Goal: Download file/media

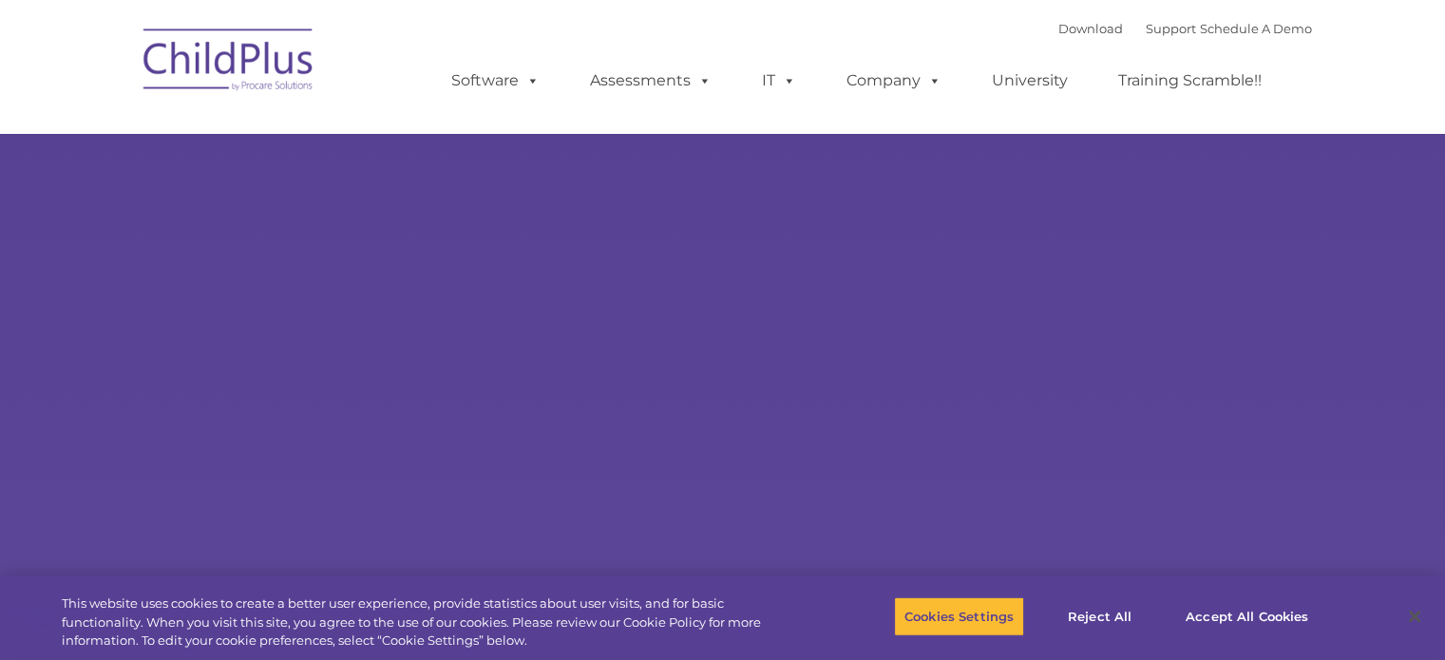
type input ""
select select "MEDIUM"
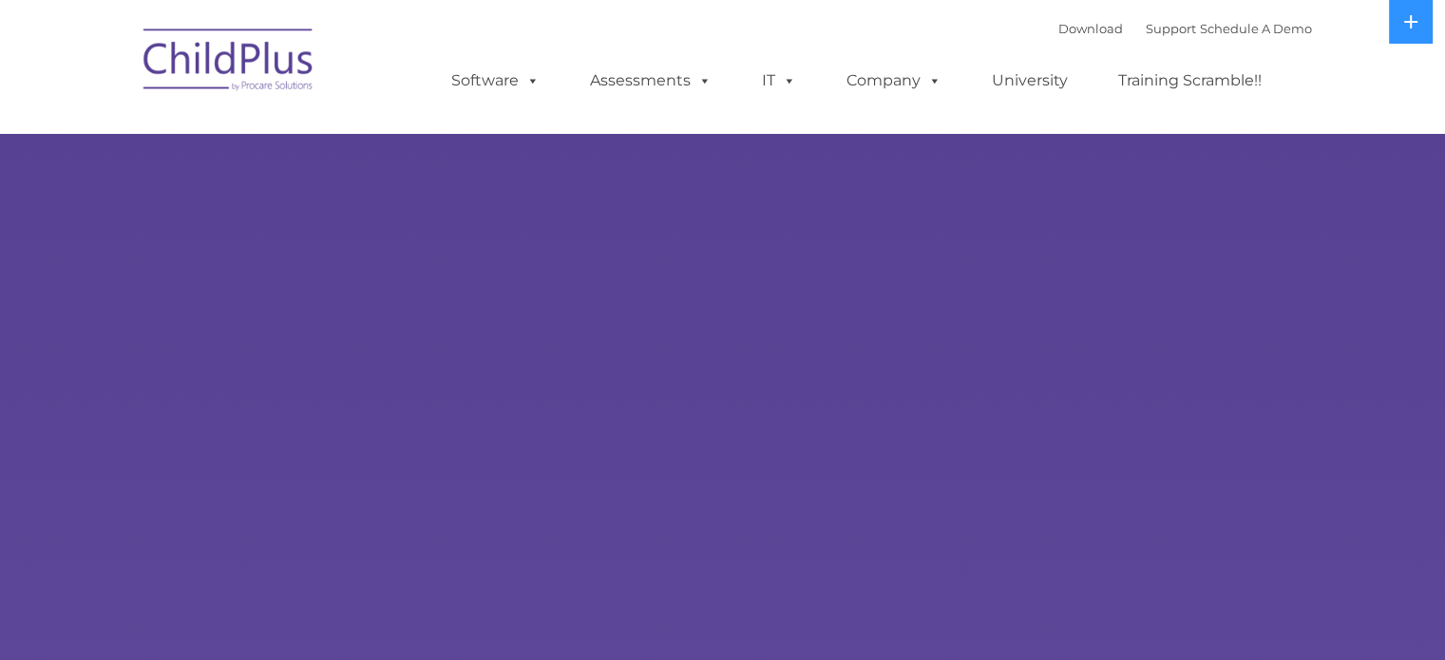
select select "MEDIUM"
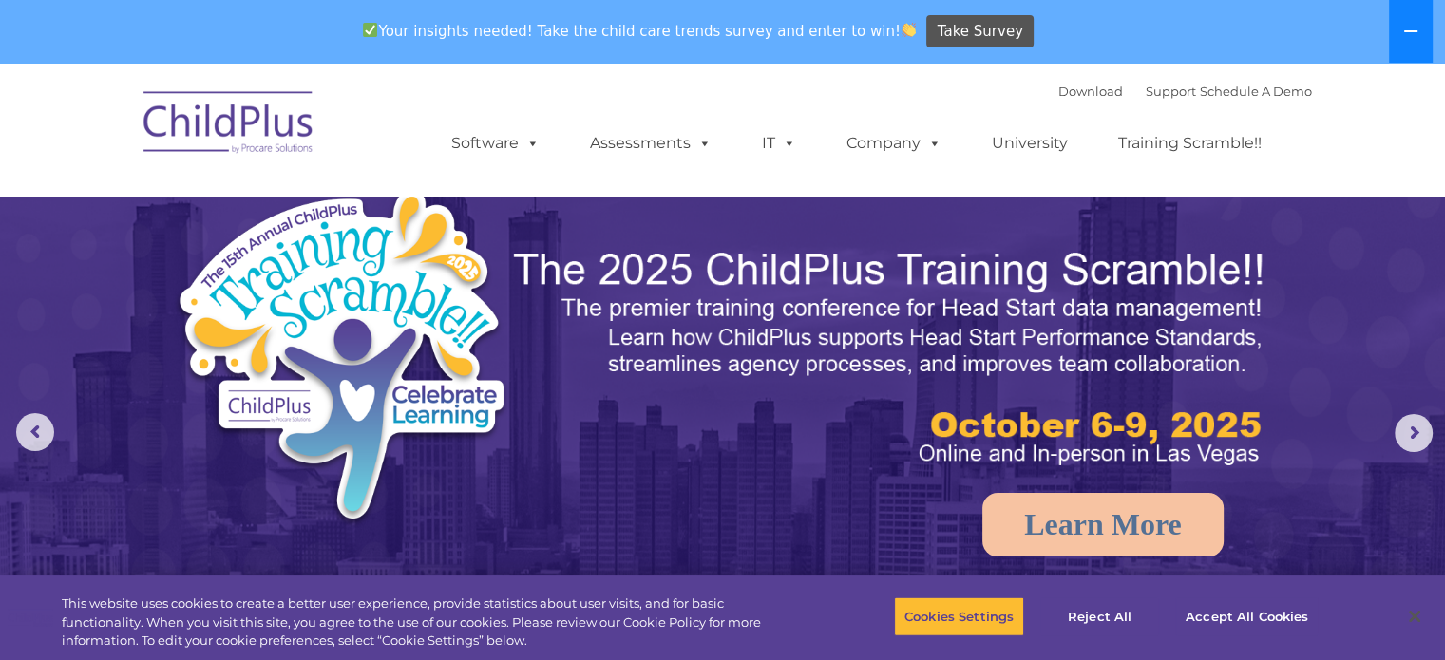
click at [1418, 32] on icon at bounding box center [1411, 31] width 15 height 15
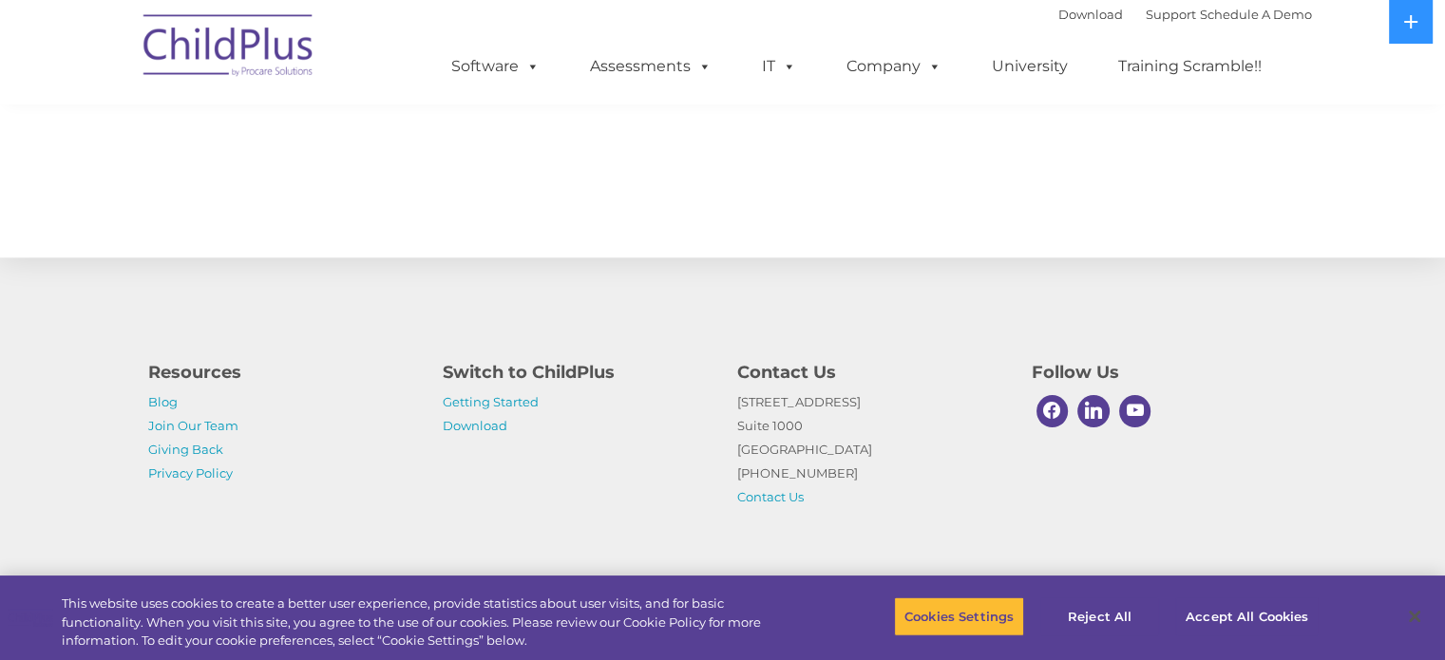
scroll to position [2120, 0]
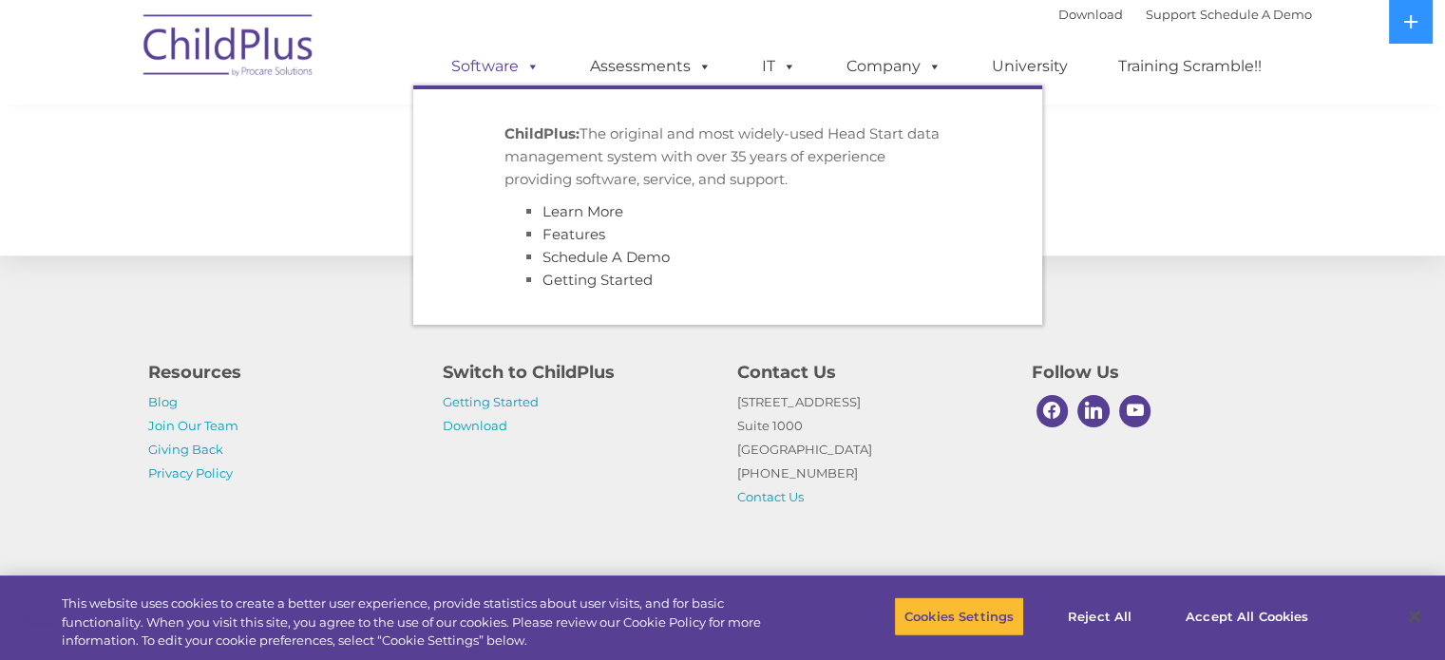
click at [523, 71] on span at bounding box center [529, 66] width 21 height 18
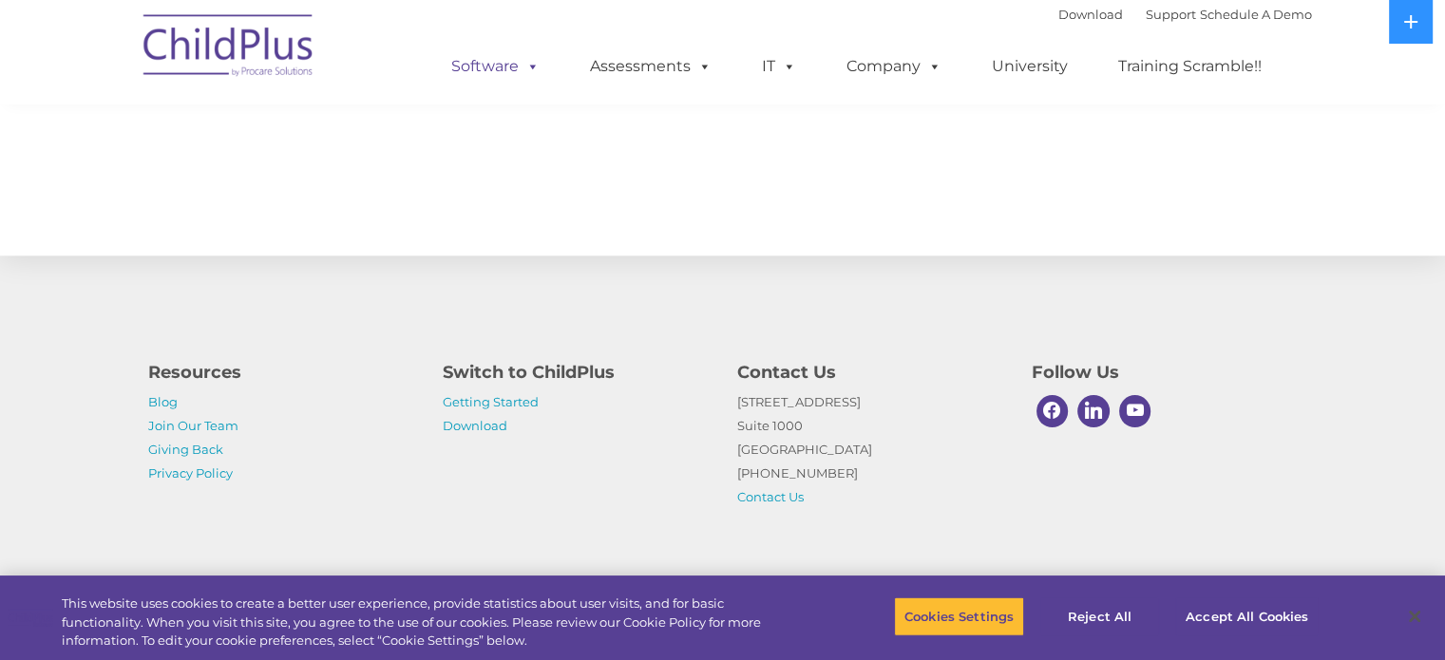
click at [523, 71] on span at bounding box center [529, 66] width 21 height 18
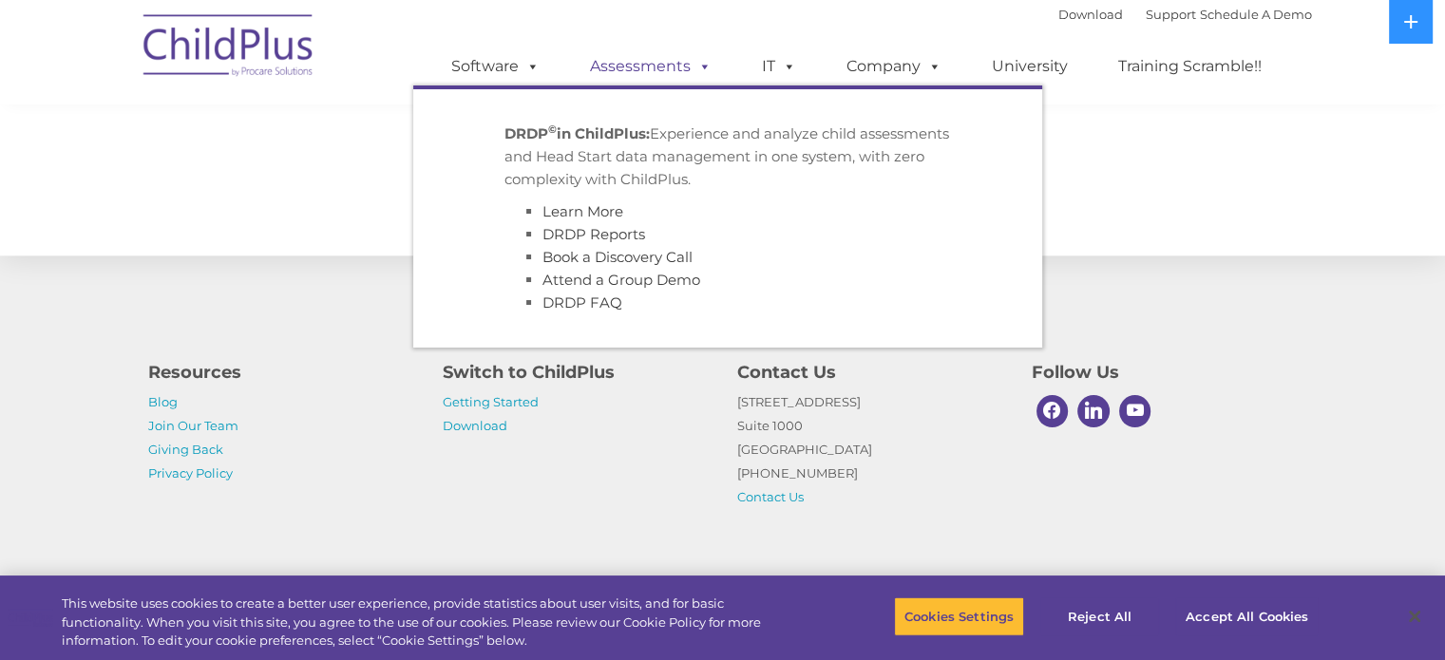
click at [675, 60] on link "Assessments" at bounding box center [651, 67] width 160 height 38
click at [703, 62] on span at bounding box center [701, 66] width 21 height 18
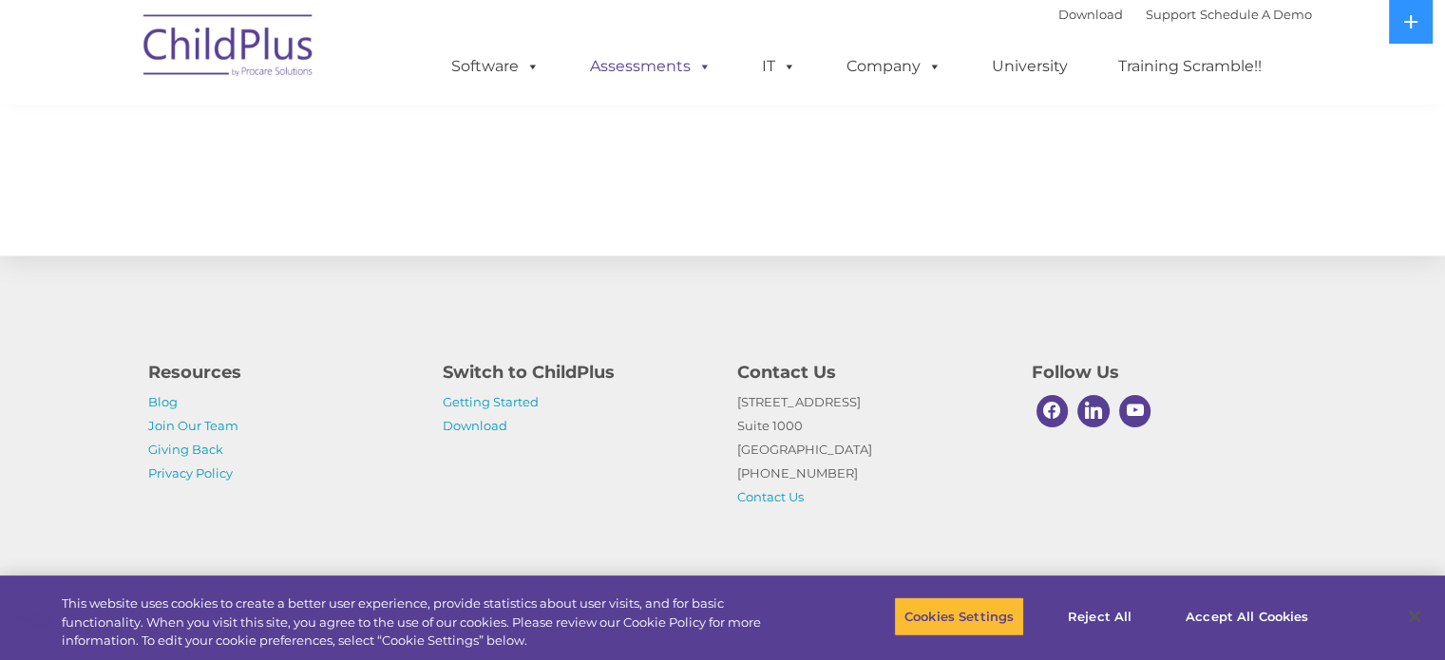
click at [660, 66] on link "Assessments" at bounding box center [651, 67] width 160 height 38
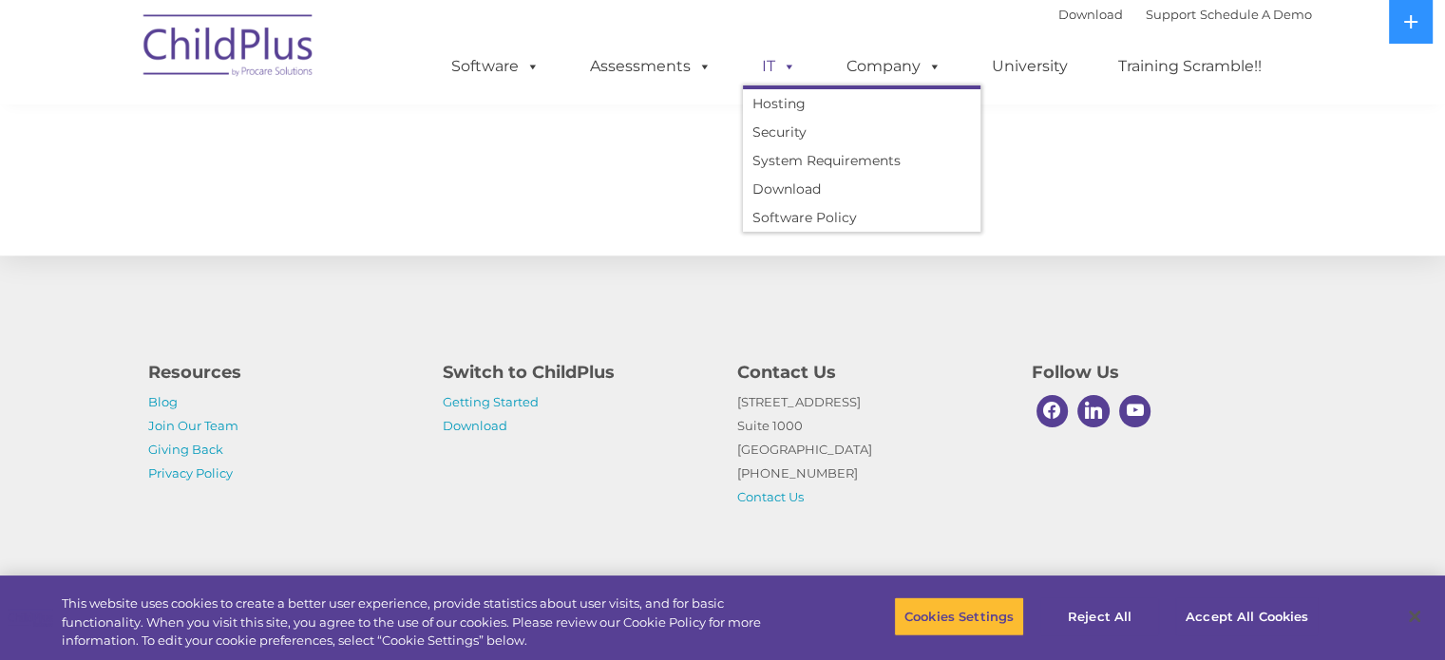
click at [810, 67] on link "IT" at bounding box center [779, 67] width 72 height 38
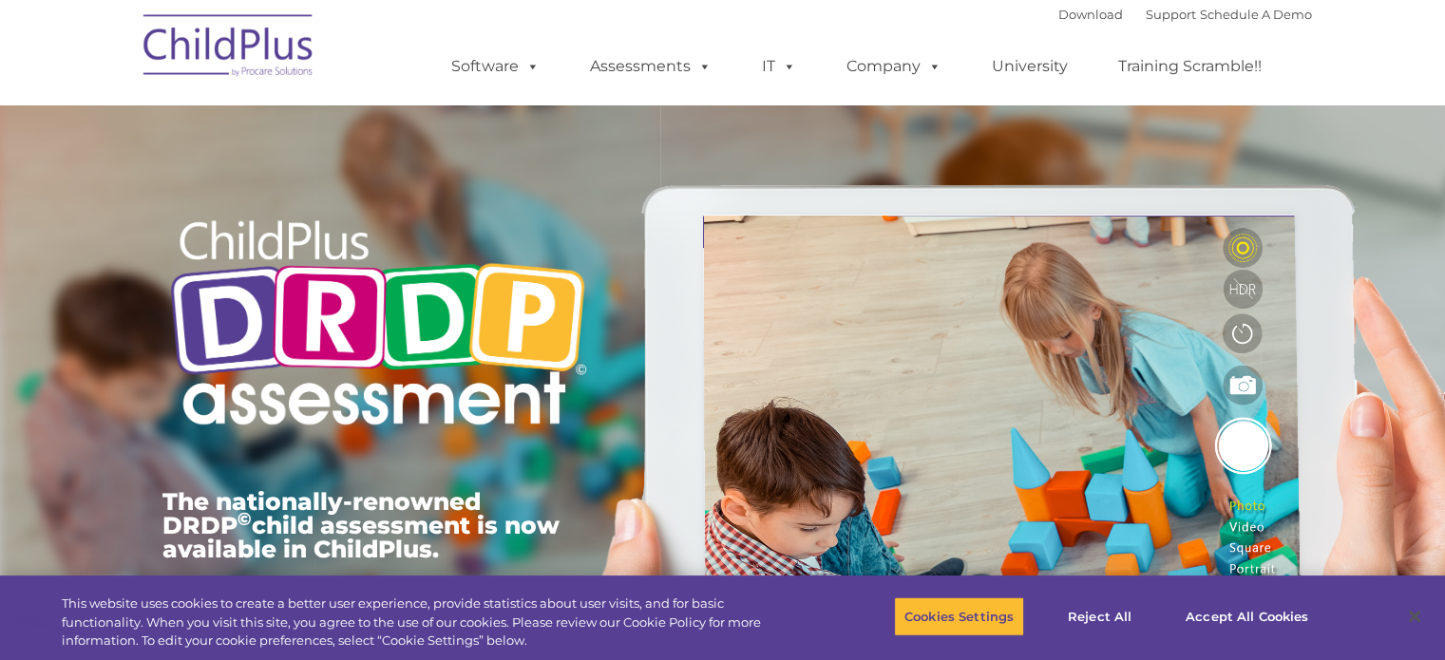
type input ""
click at [769, 64] on link "IT" at bounding box center [779, 67] width 72 height 38
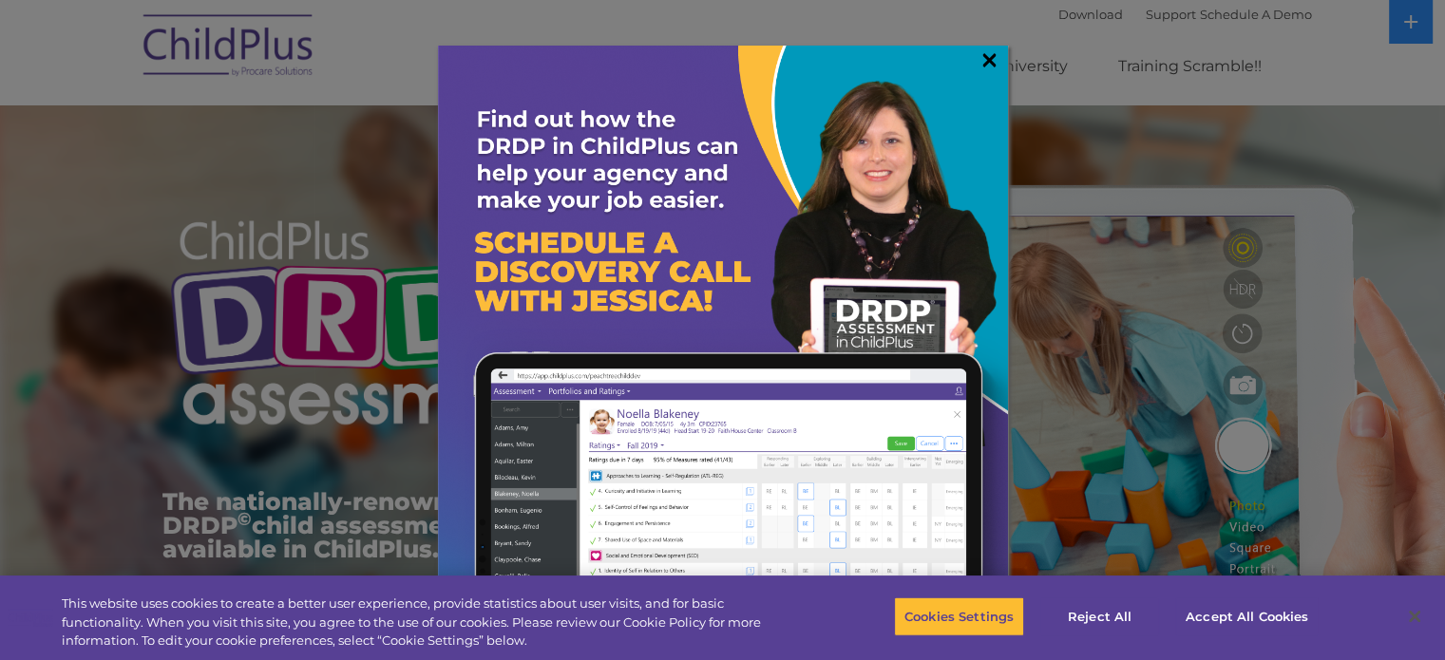
click at [987, 56] on link "×" at bounding box center [990, 59] width 22 height 19
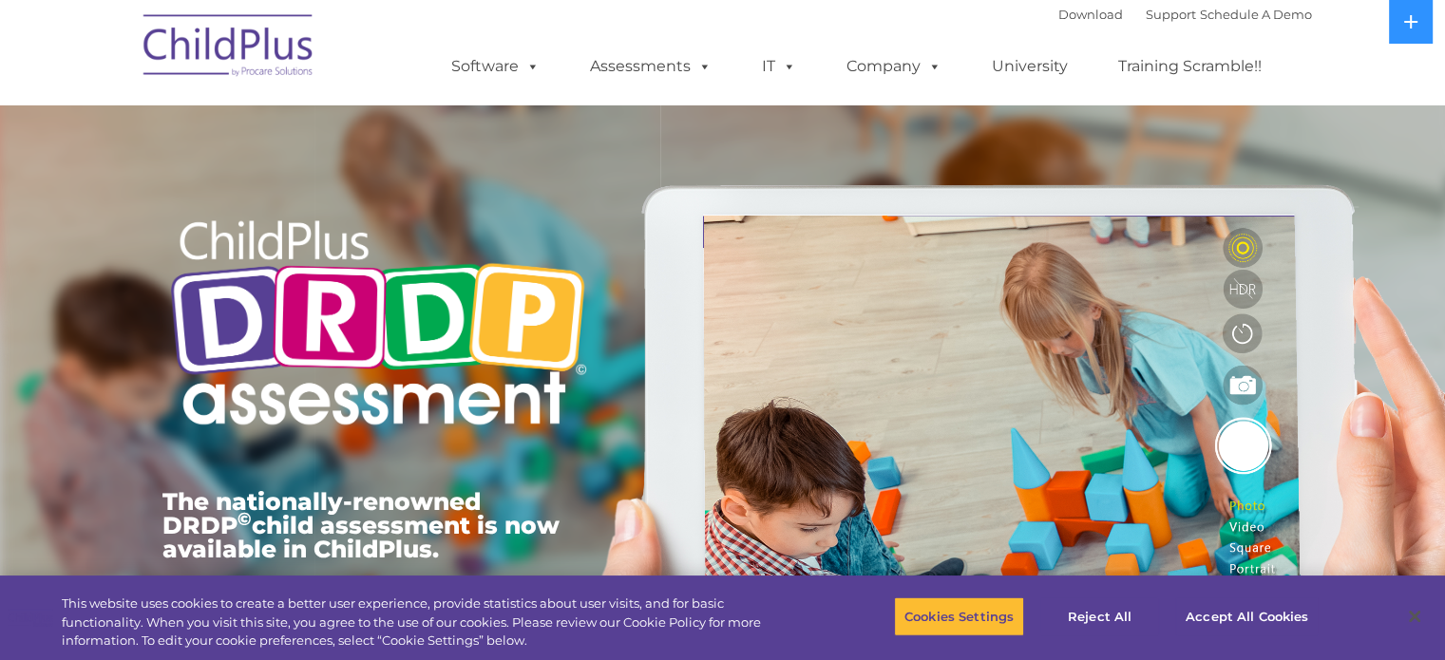
click at [255, 47] on img at bounding box center [229, 48] width 190 height 95
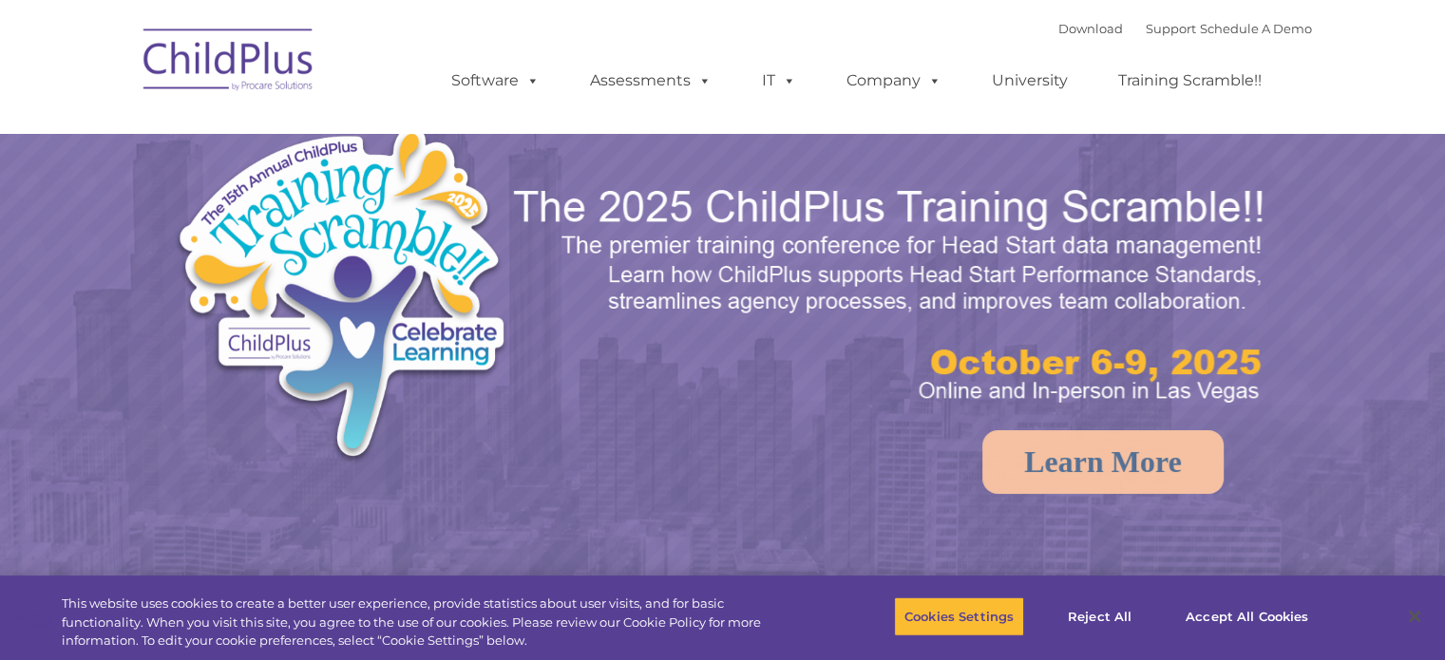
select select "MEDIUM"
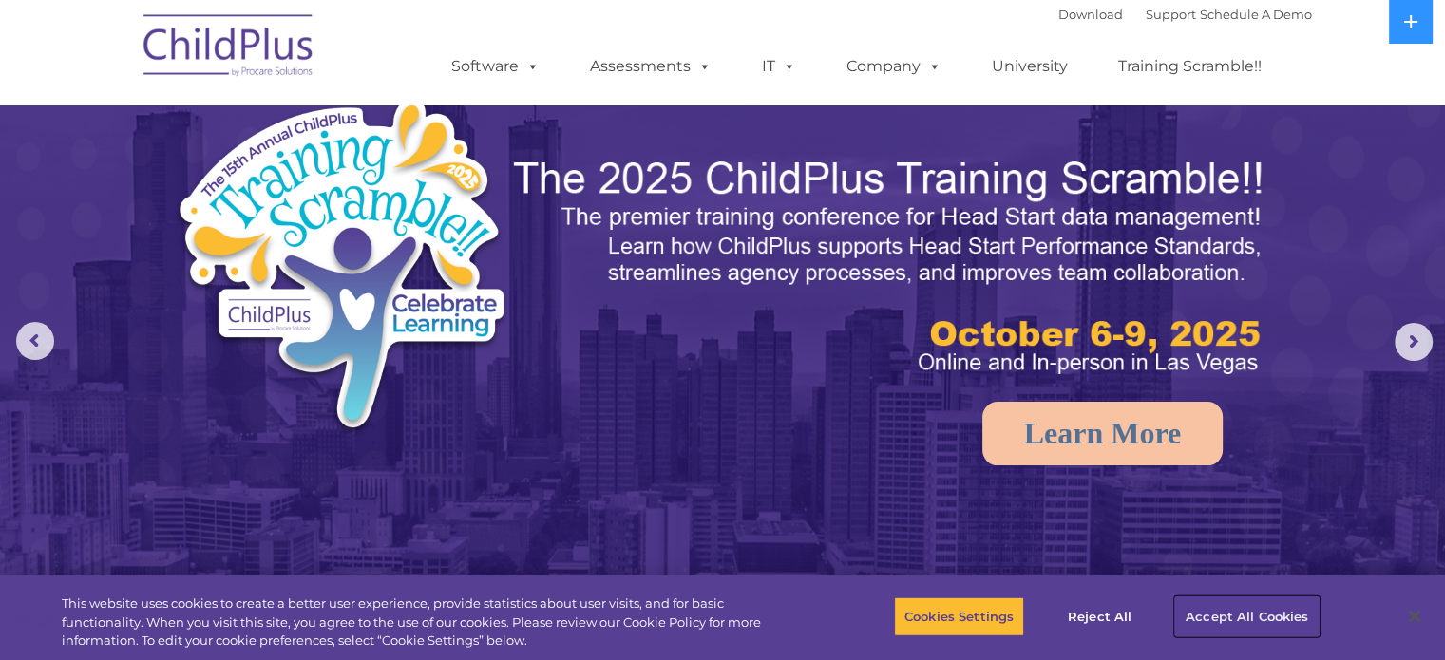
click at [1289, 624] on button "Accept All Cookies" at bounding box center [1246, 617] width 143 height 40
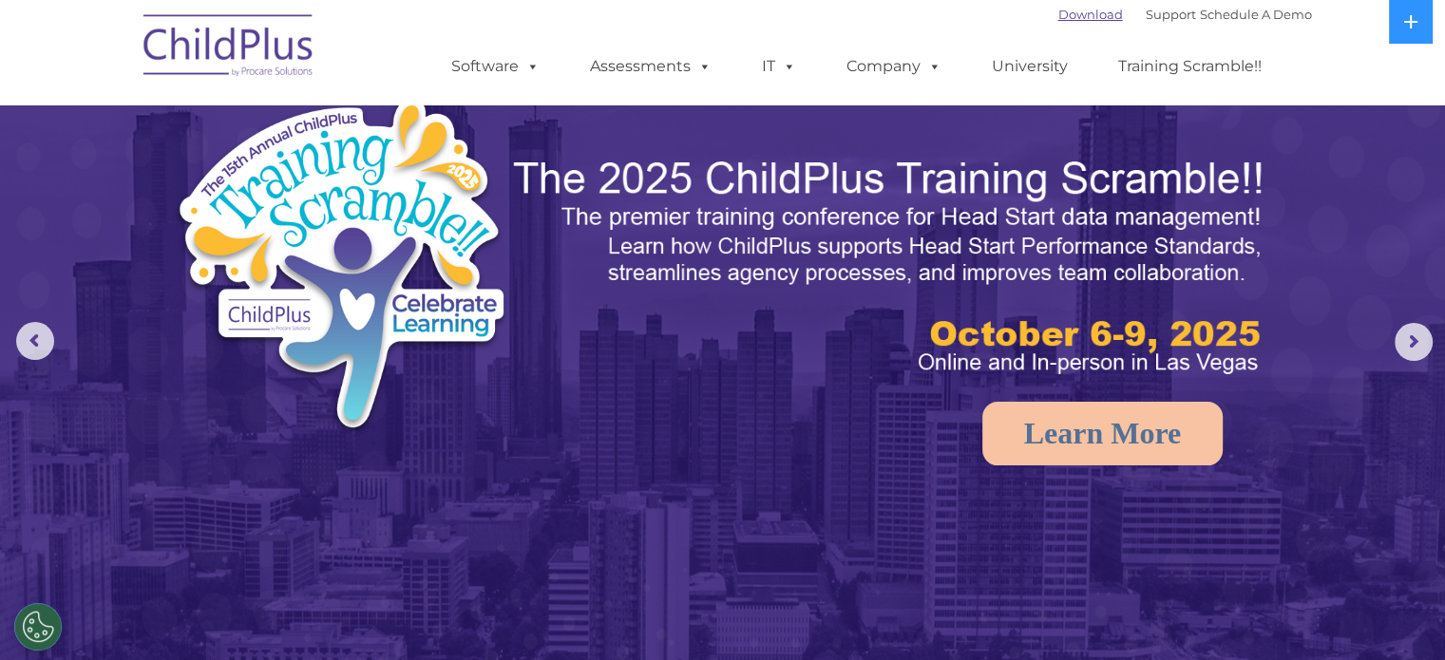
click at [1080, 17] on link "Download" at bounding box center [1091, 14] width 65 height 15
click at [1403, 35] on button at bounding box center [1411, 22] width 44 height 44
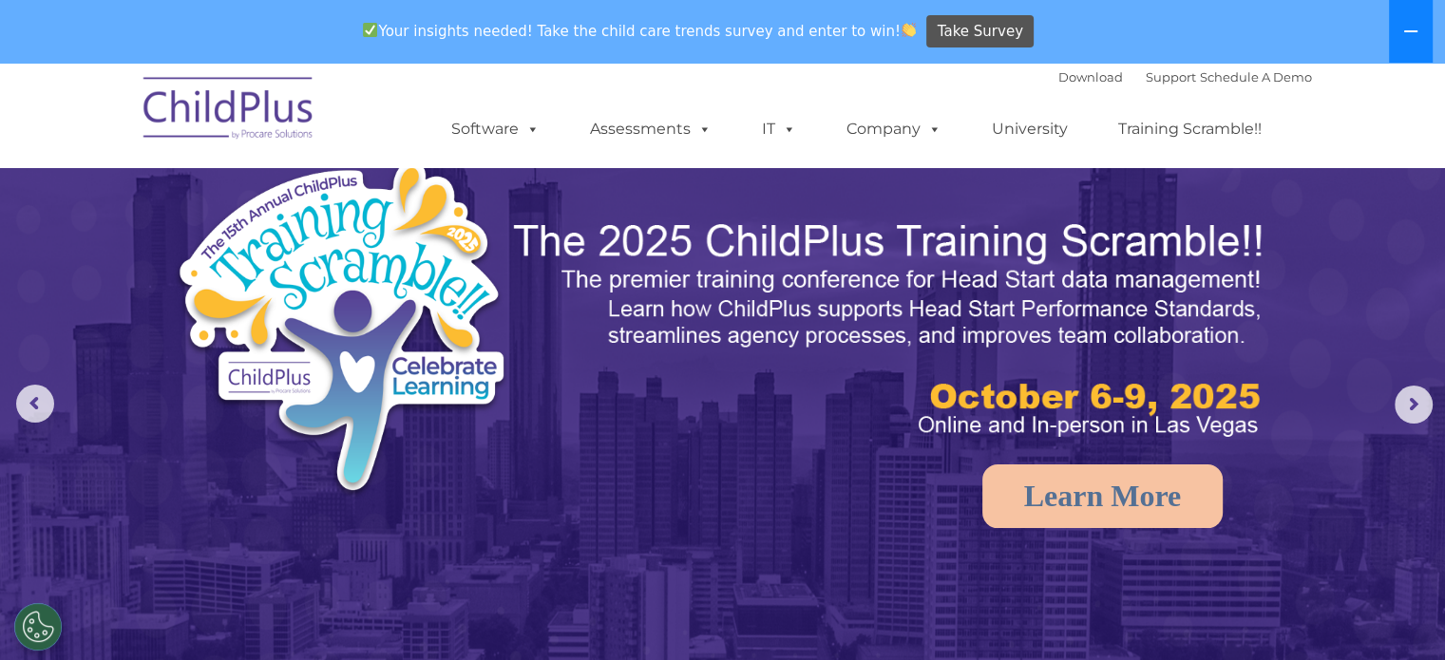
click at [1404, 35] on icon at bounding box center [1411, 31] width 15 height 15
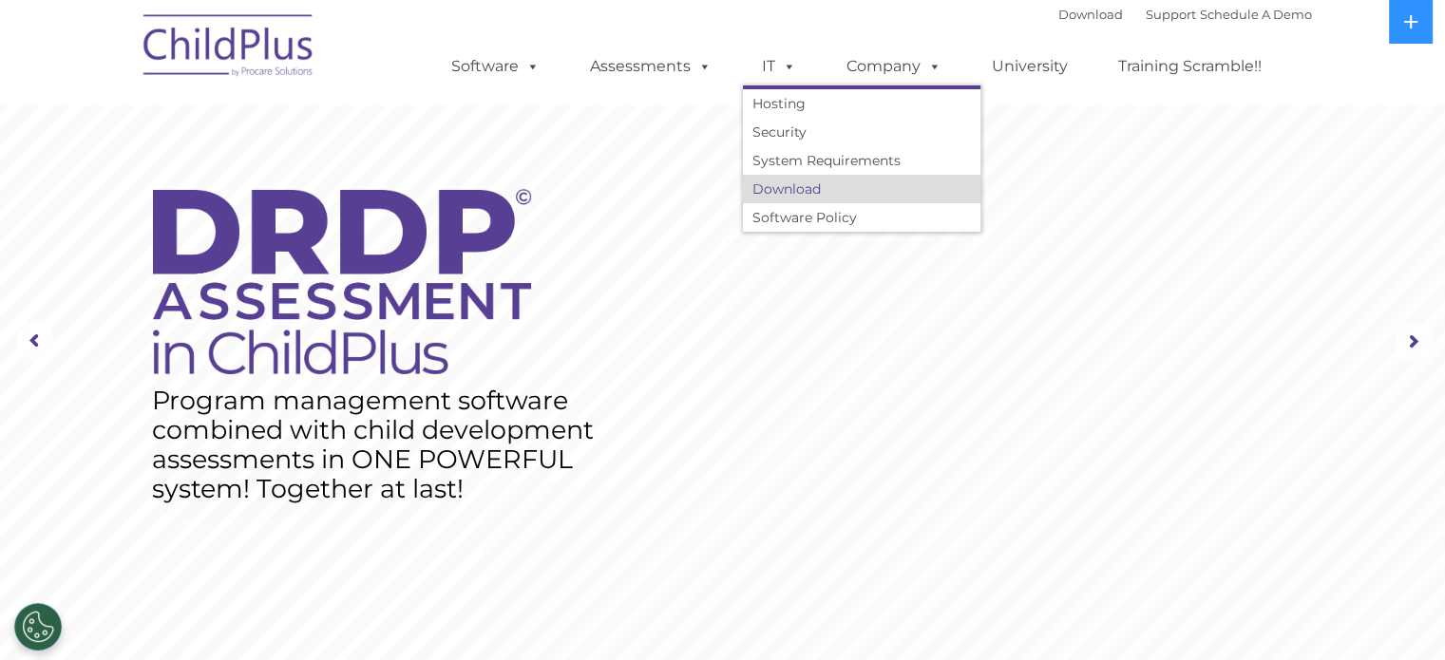
click at [801, 201] on link "Download" at bounding box center [862, 189] width 238 height 29
